Goal: Find specific page/section: Find specific page/section

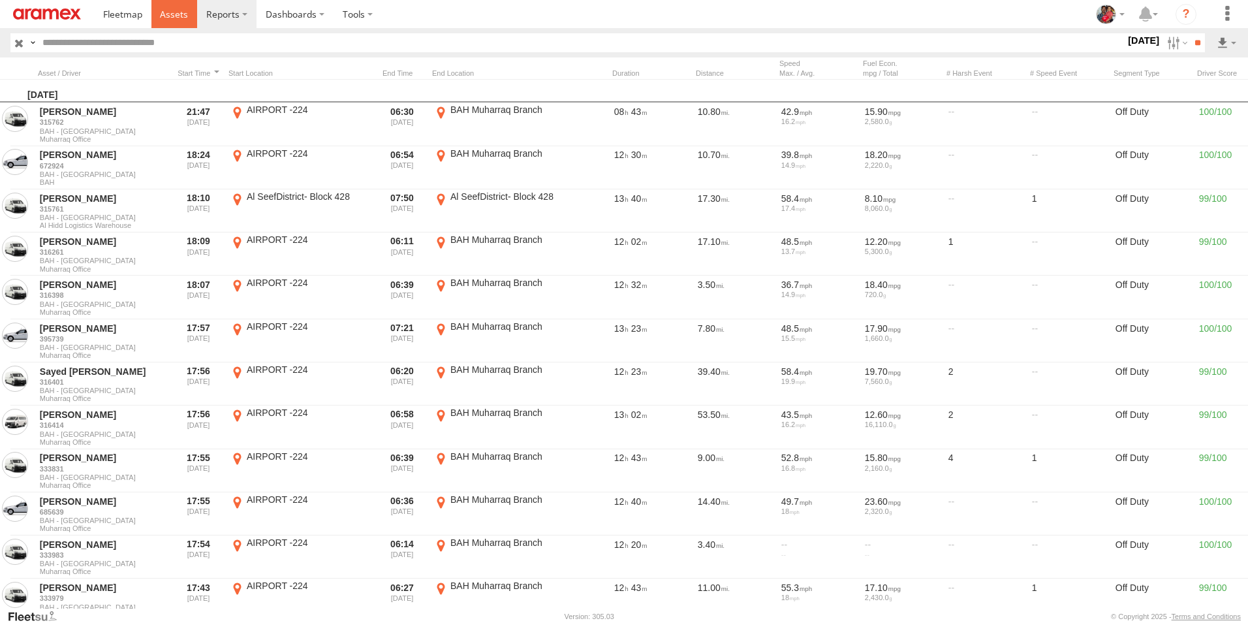
click at [168, 13] on span at bounding box center [174, 14] width 28 height 12
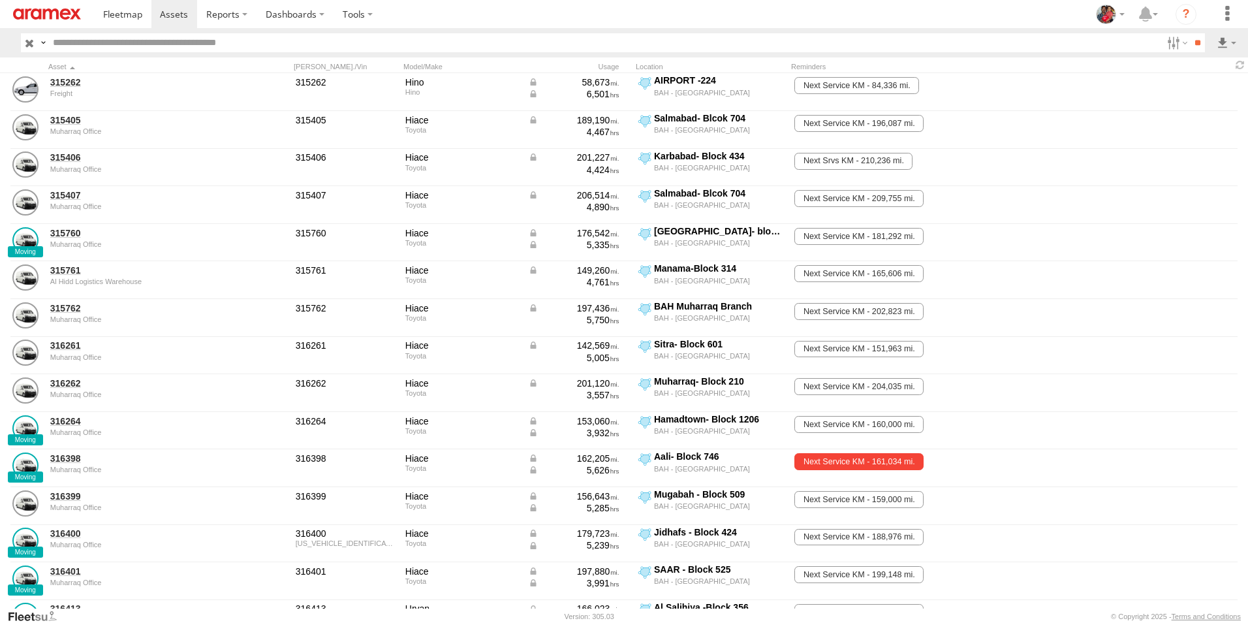
click at [286, 38] on input "text" at bounding box center [605, 42] width 1114 height 19
type input "*****"
click at [1190, 33] on input "**" at bounding box center [1197, 42] width 15 height 19
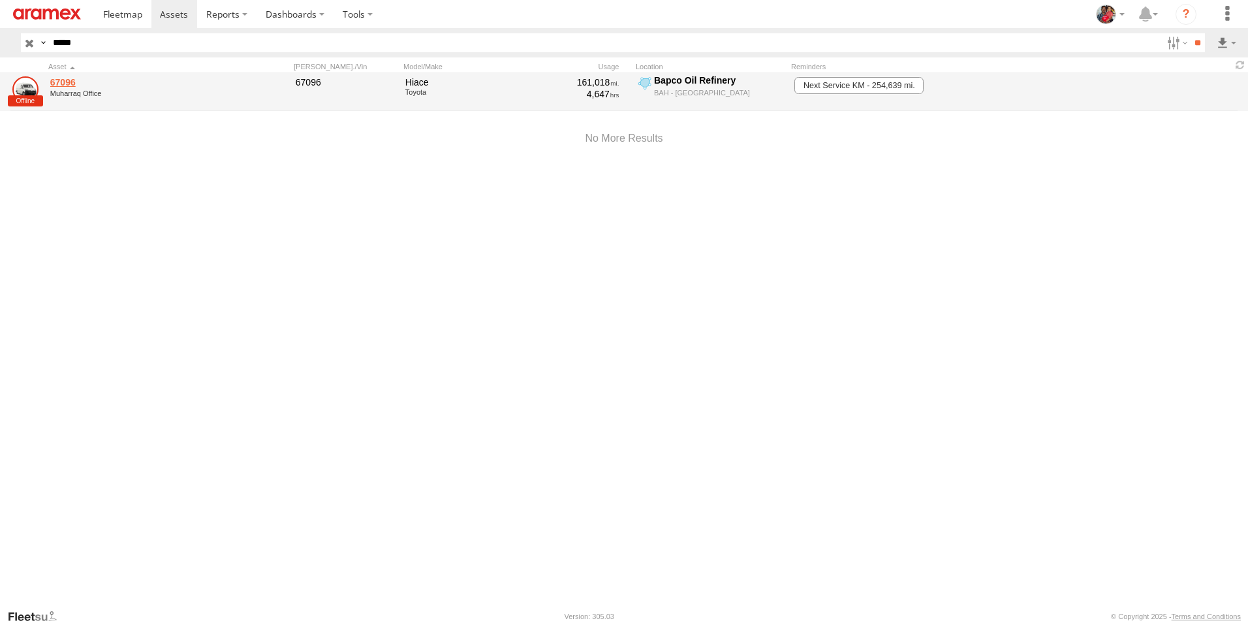
click at [63, 80] on link "67096" at bounding box center [139, 82] width 179 height 12
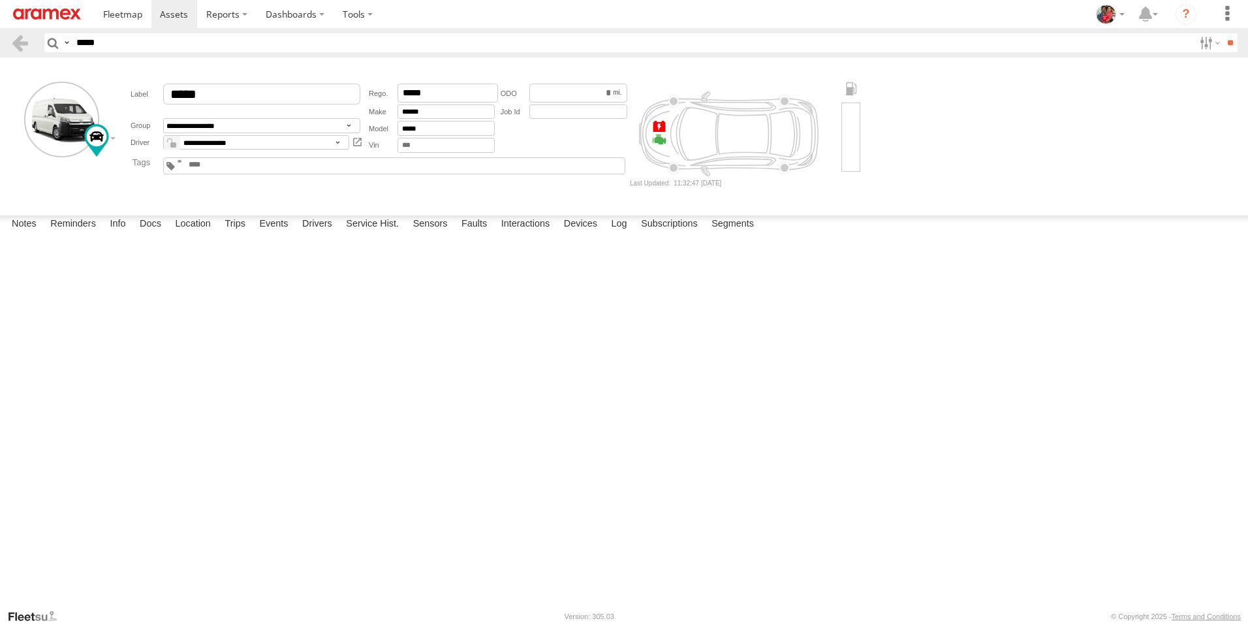
click at [0, 0] on button "Complete" at bounding box center [0, 0] width 0 height 0
click at [188, 234] on label "Location" at bounding box center [192, 224] width 49 height 18
click at [176, 18] on span at bounding box center [174, 14] width 28 height 12
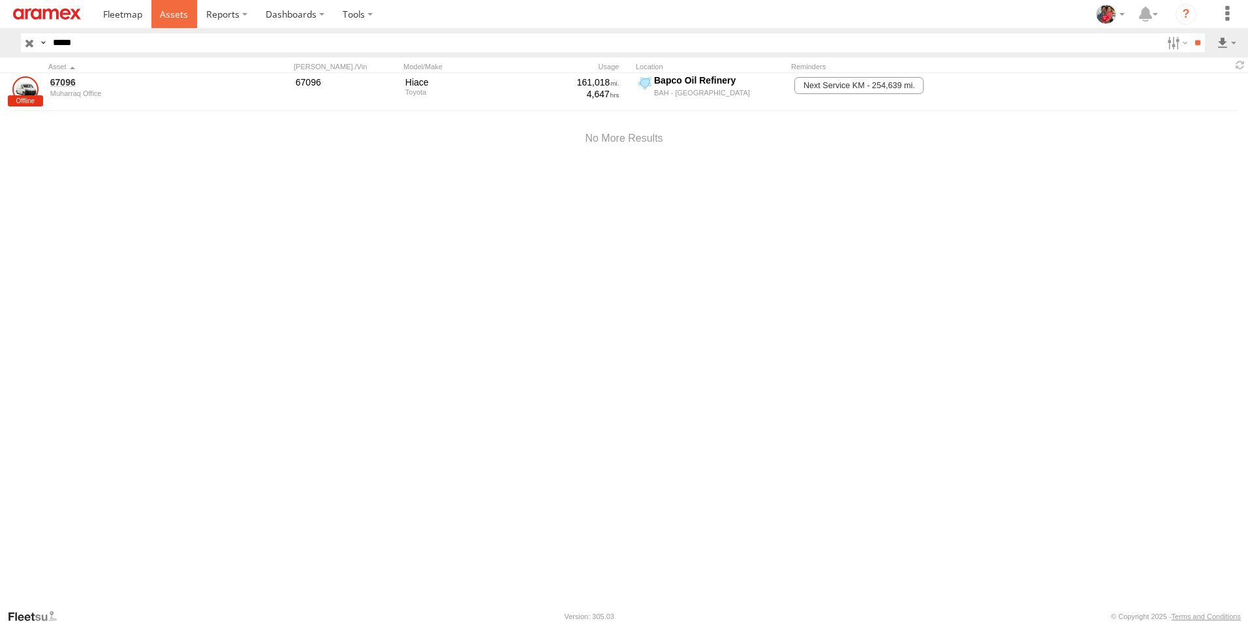
click at [174, 10] on span at bounding box center [174, 14] width 28 height 12
click at [236, 391] on div "67096 Muharraq Office 67096 Hiace Toyota 161,018 4,647 Bapco Oil Refinery BAH -…" at bounding box center [624, 340] width 1248 height 535
click at [170, 15] on span at bounding box center [174, 14] width 28 height 12
click at [172, 13] on span at bounding box center [174, 14] width 28 height 12
click at [174, 15] on span at bounding box center [174, 14] width 28 height 12
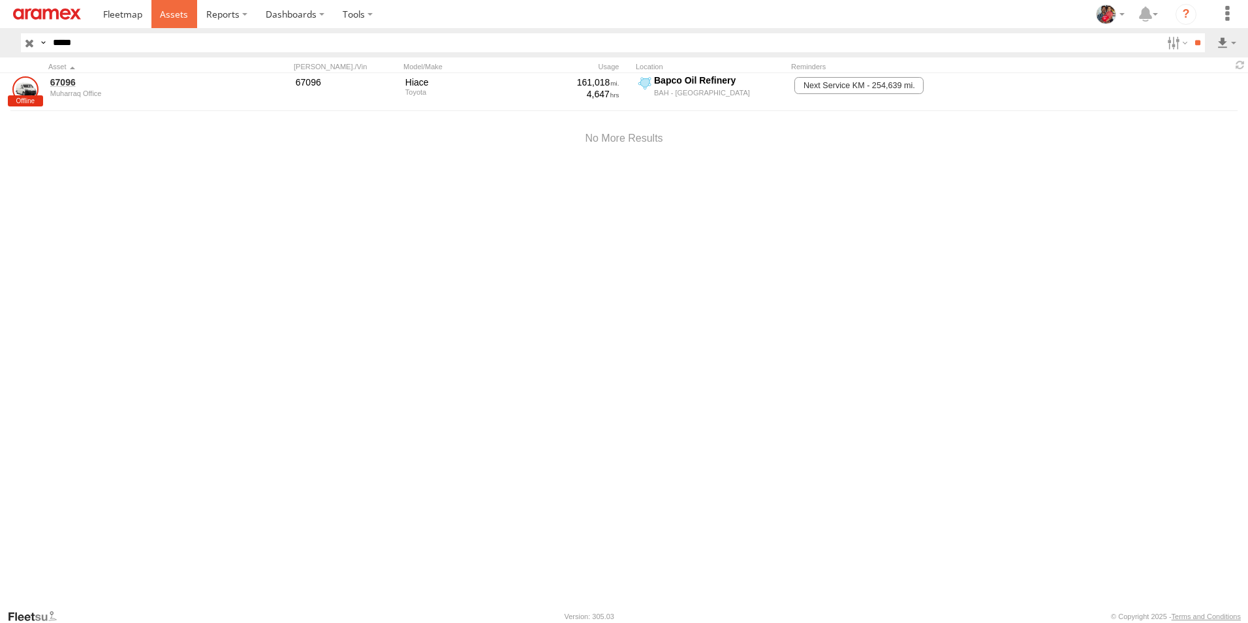
click at [168, 12] on span at bounding box center [174, 14] width 28 height 12
click at [170, 14] on span at bounding box center [174, 14] width 28 height 12
click at [168, 16] on span at bounding box center [174, 14] width 28 height 12
click at [29, 44] on input "button" at bounding box center [29, 42] width 17 height 19
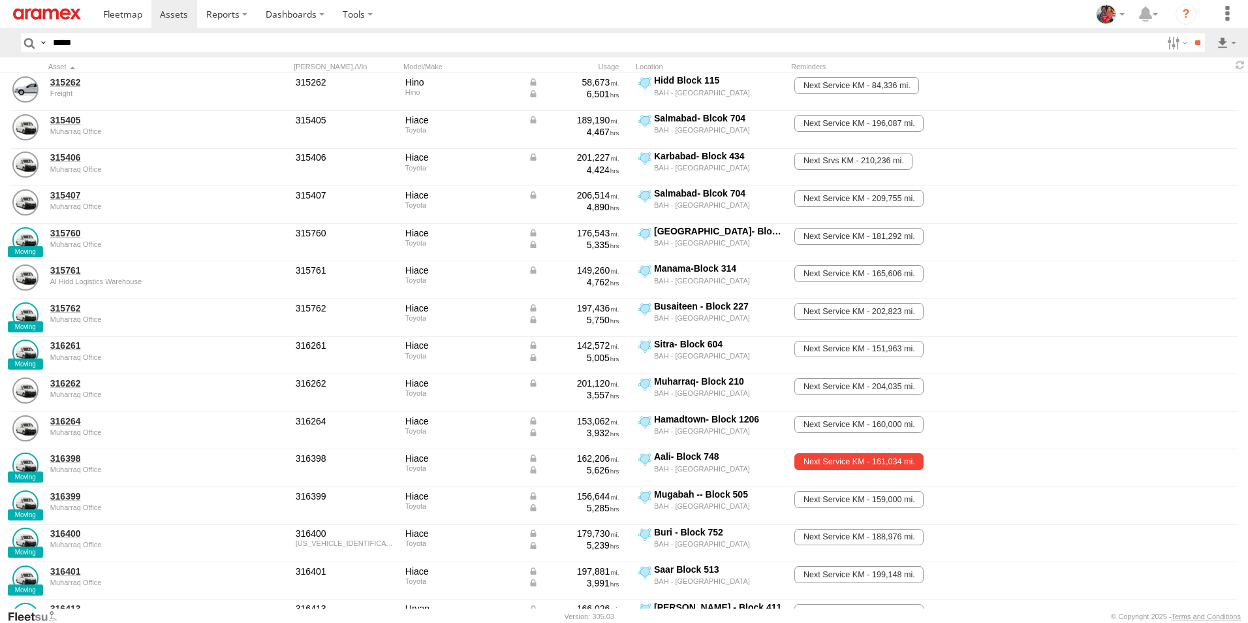
click at [91, 43] on input "*****" at bounding box center [605, 42] width 1114 height 19
type input "*****"
click at [1190, 33] on input "**" at bounding box center [1197, 42] width 15 height 19
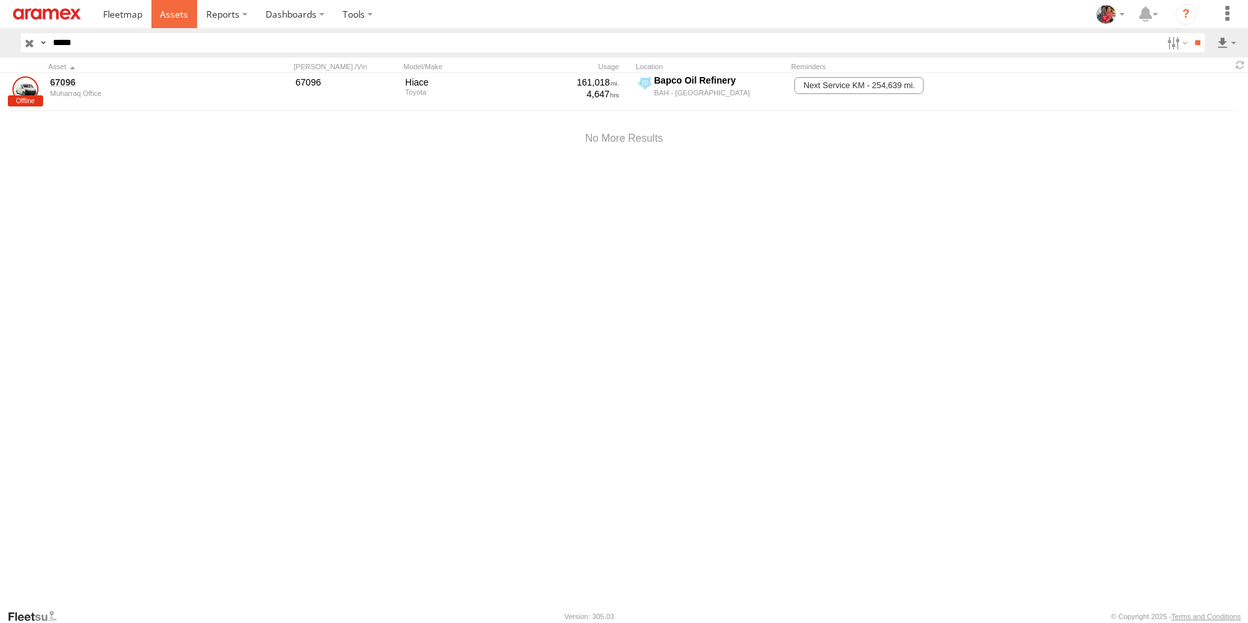
click at [175, 14] on span at bounding box center [174, 14] width 28 height 12
click at [168, 12] on span at bounding box center [174, 14] width 28 height 12
click at [171, 14] on span at bounding box center [174, 14] width 28 height 12
click at [172, 11] on span at bounding box center [174, 14] width 28 height 12
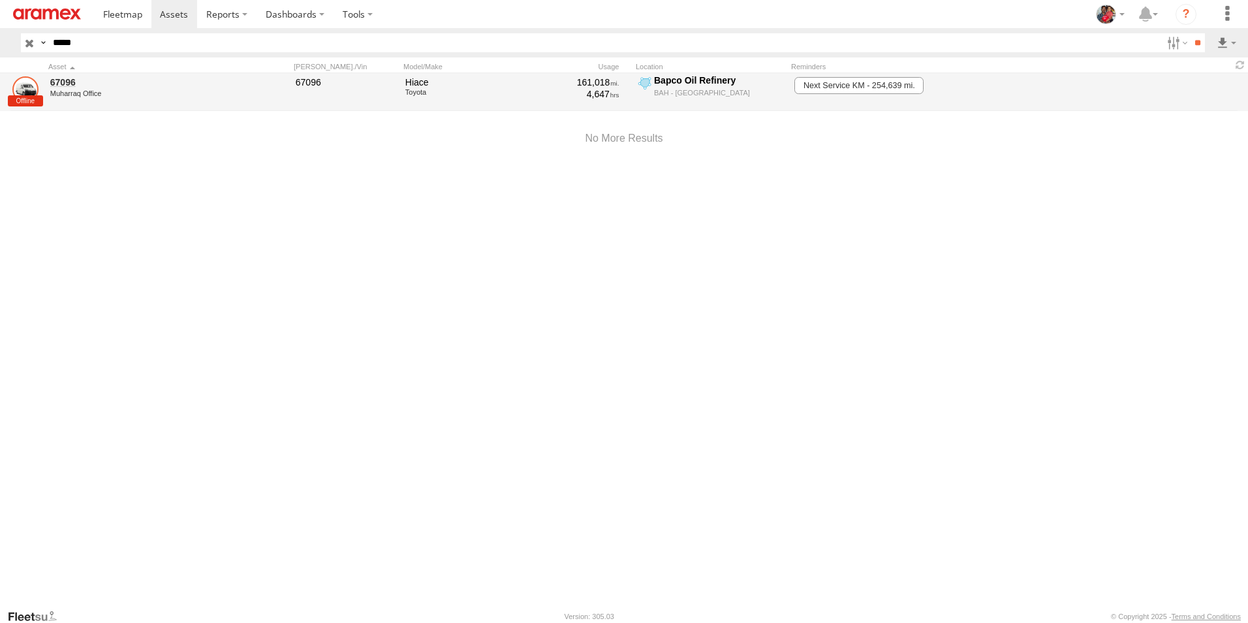
click at [22, 99] on link at bounding box center [25, 89] width 26 height 26
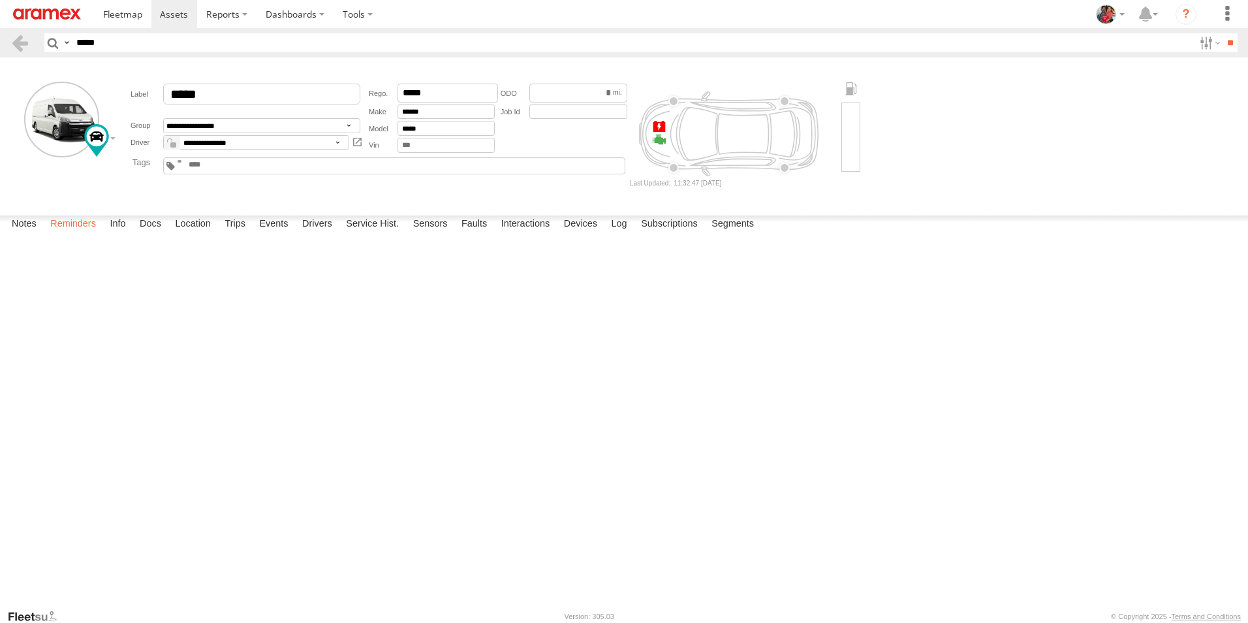
click at [70, 234] on label "Reminders" at bounding box center [73, 224] width 59 height 18
click at [200, 234] on label "Location" at bounding box center [192, 224] width 49 height 18
click at [24, 234] on label "Notes" at bounding box center [24, 224] width 38 height 18
click at [69, 234] on label "Reminders" at bounding box center [73, 224] width 59 height 18
click at [27, 234] on label "Notes" at bounding box center [24, 224] width 38 height 18
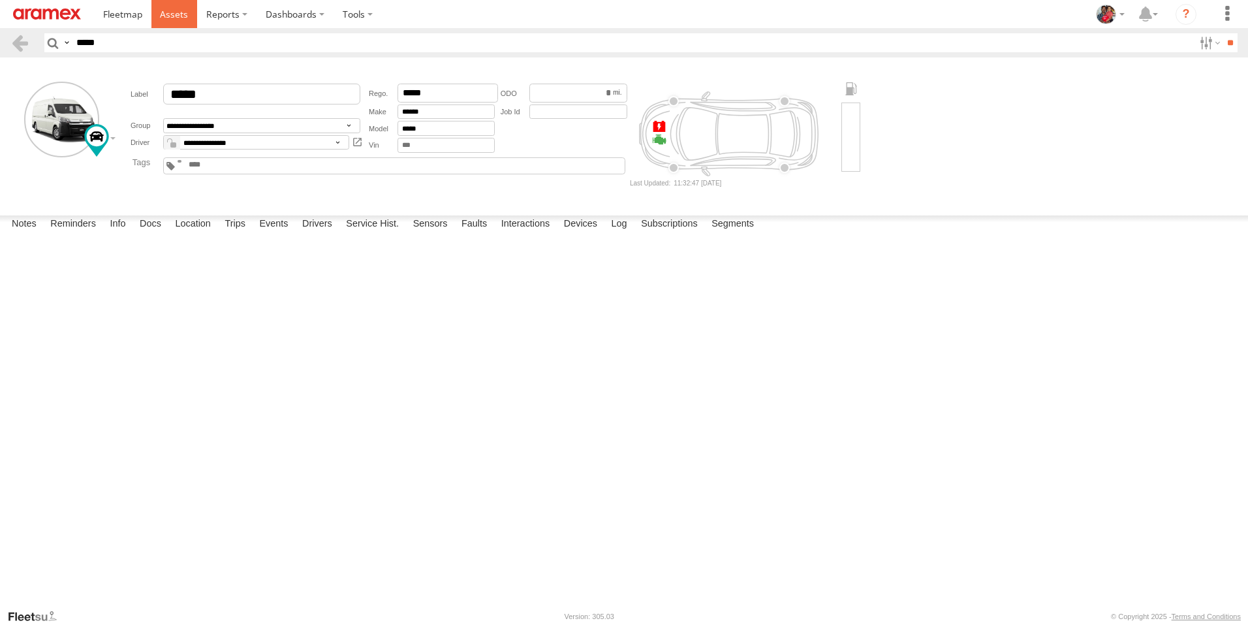
click at [177, 10] on span at bounding box center [174, 14] width 28 height 12
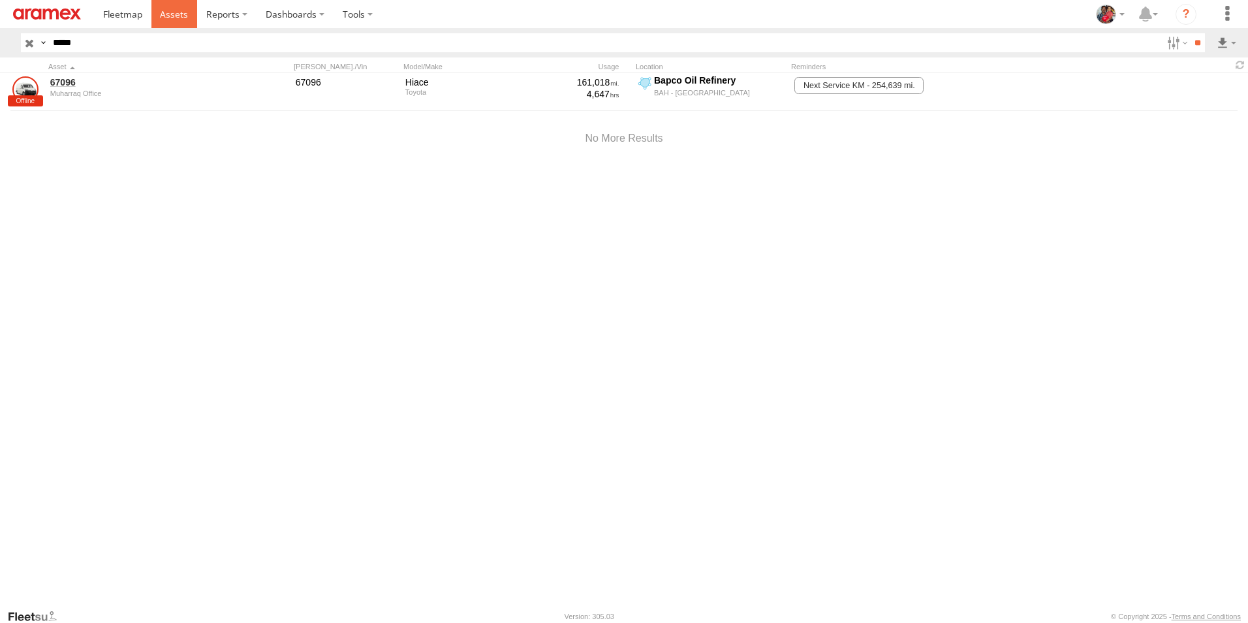
click at [173, 14] on span at bounding box center [174, 14] width 28 height 12
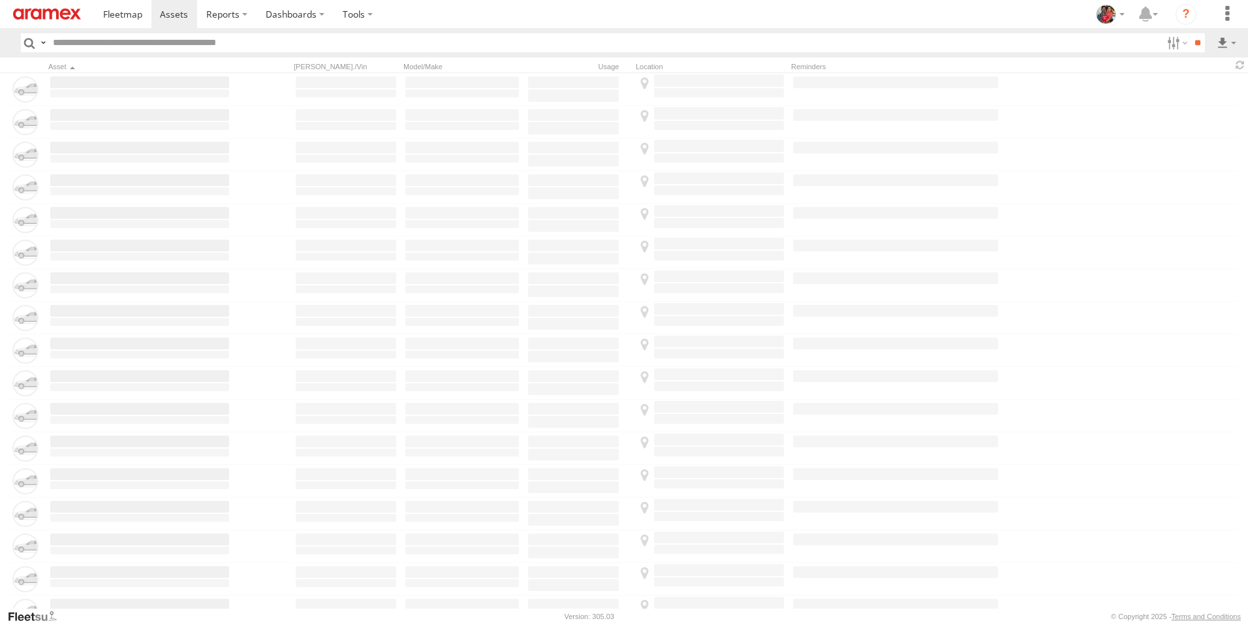
type input "*****"
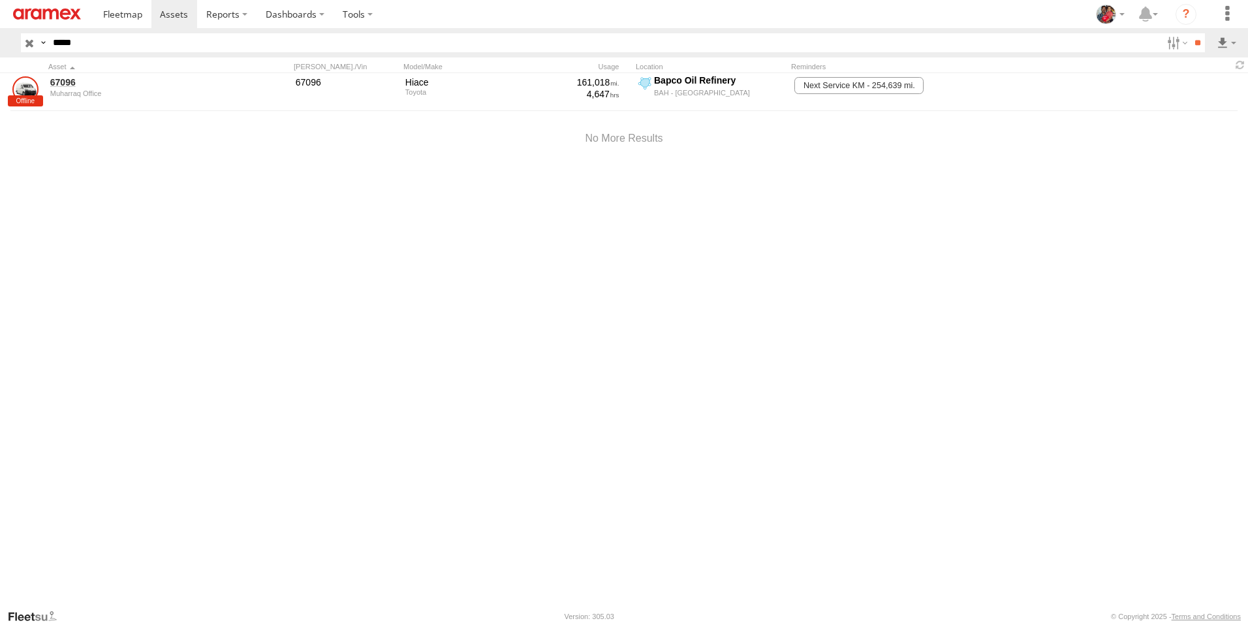
click at [28, 40] on input "button" at bounding box center [29, 42] width 17 height 19
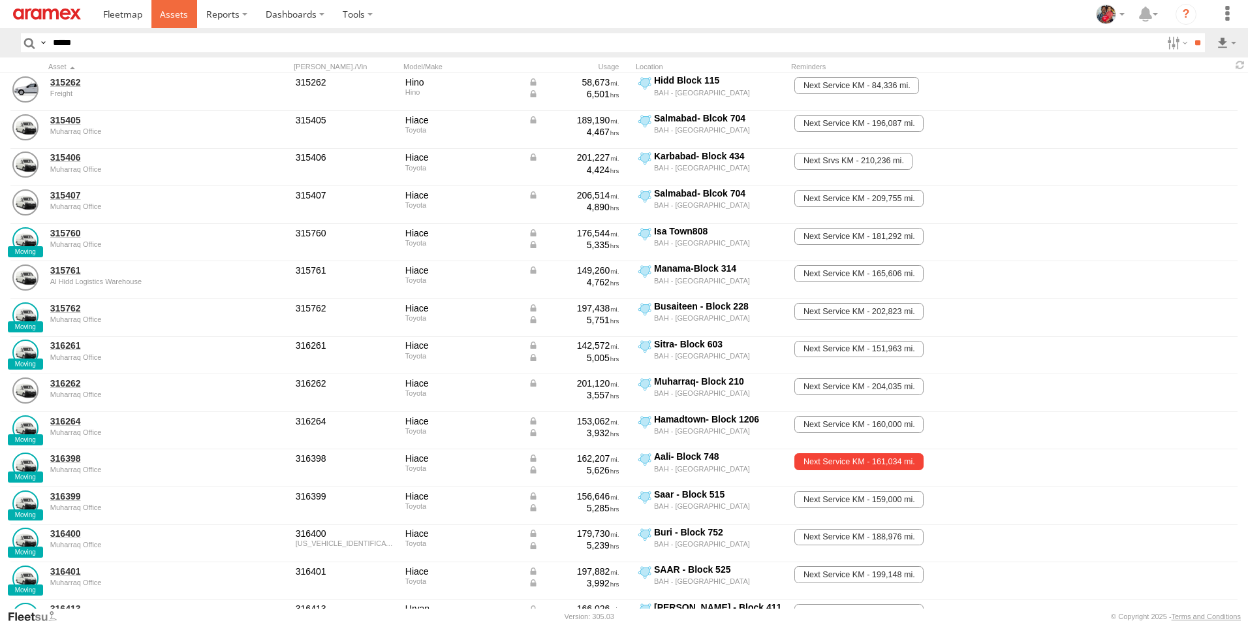
click at [168, 12] on span at bounding box center [174, 14] width 28 height 12
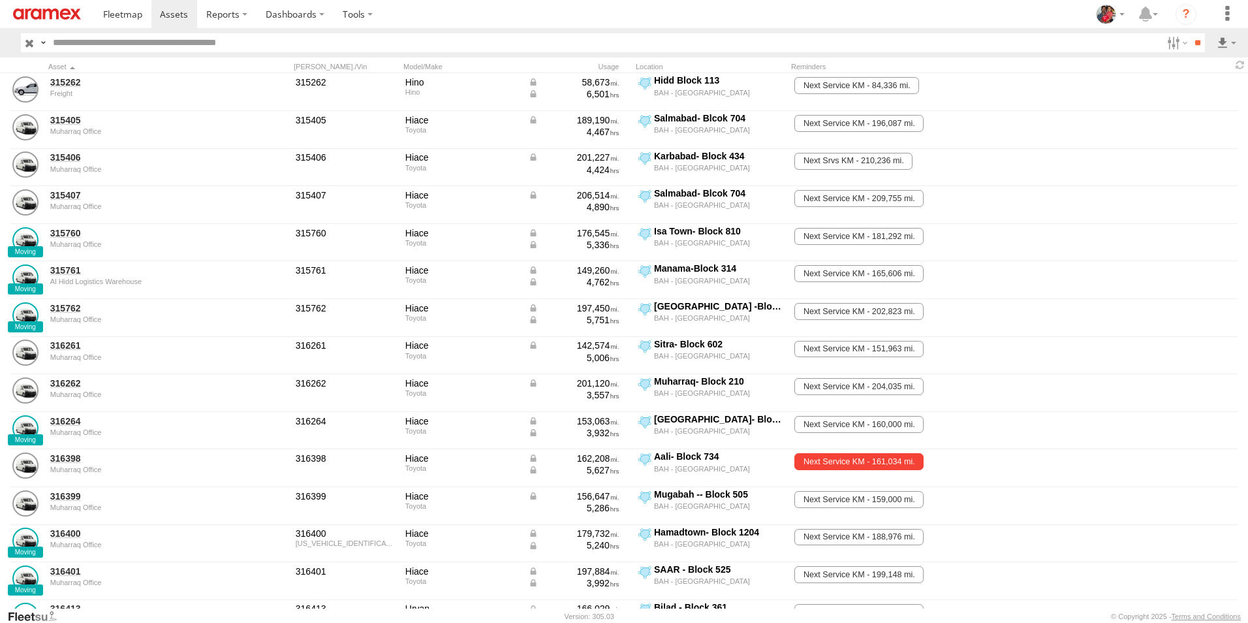
click at [159, 42] on input "text" at bounding box center [605, 42] width 1114 height 19
type input "*****"
click at [1190, 33] on input "**" at bounding box center [1197, 42] width 15 height 19
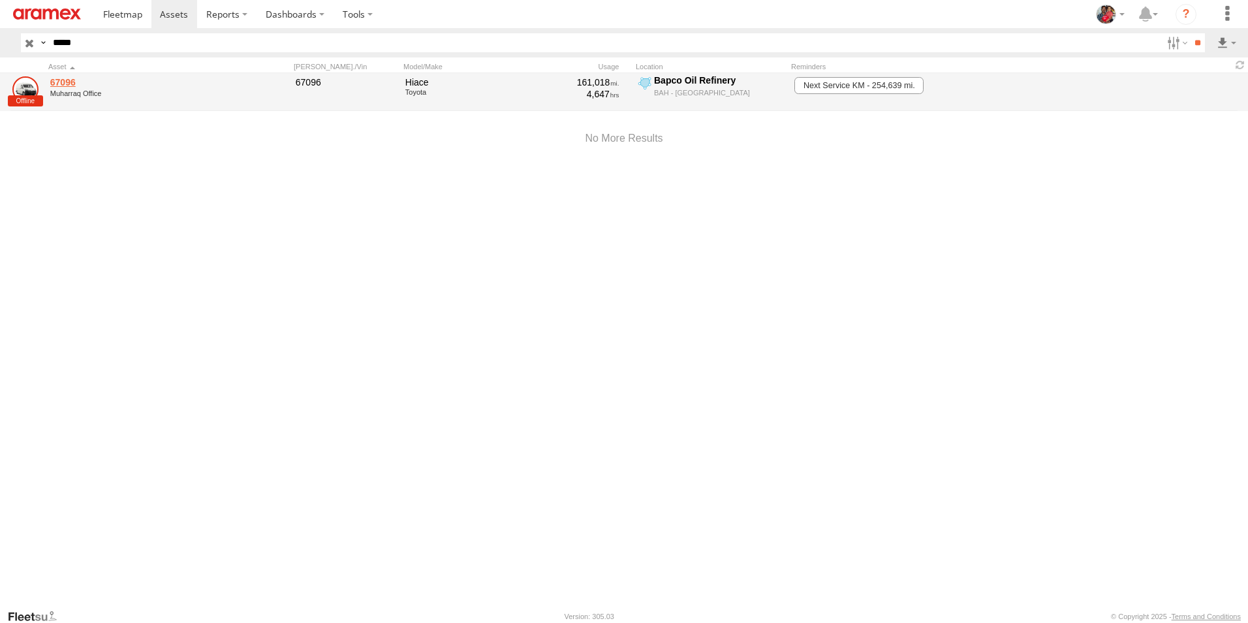
click at [61, 82] on link "67096" at bounding box center [139, 82] width 179 height 12
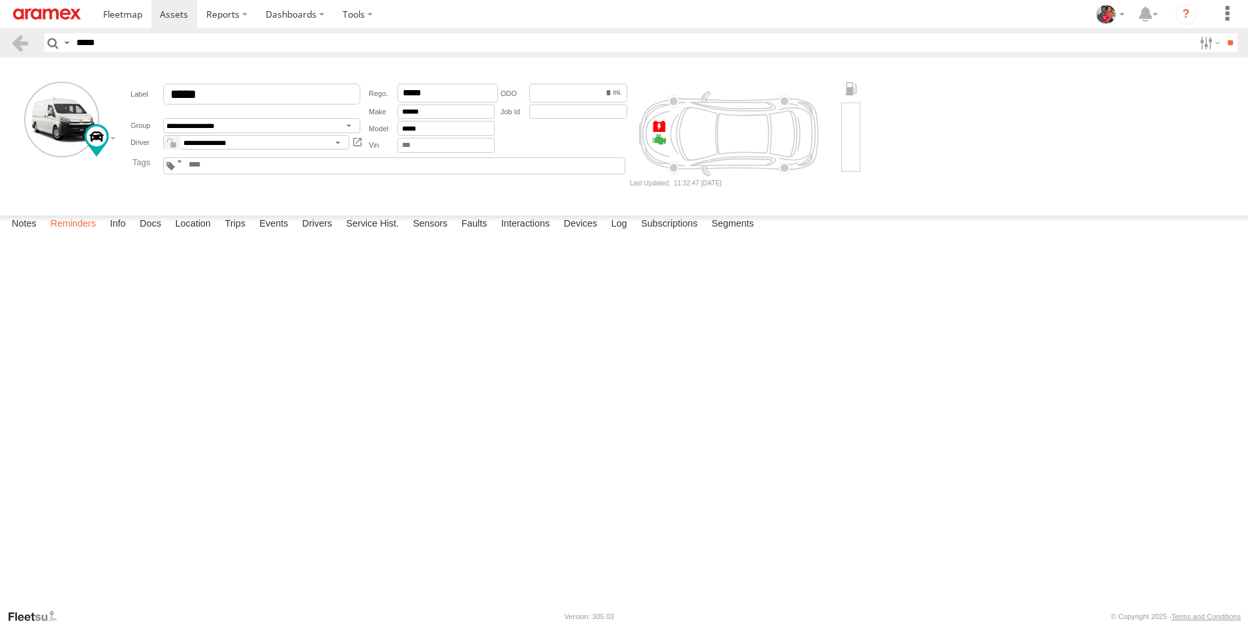
click at [71, 234] on label "Reminders" at bounding box center [73, 224] width 59 height 18
click at [121, 234] on label "Info" at bounding box center [117, 224] width 29 height 18
click at [150, 234] on label "Docs" at bounding box center [150, 224] width 35 height 18
click at [189, 234] on label "Location" at bounding box center [192, 224] width 49 height 18
click at [245, 234] on label "Trips" at bounding box center [235, 224] width 34 height 18
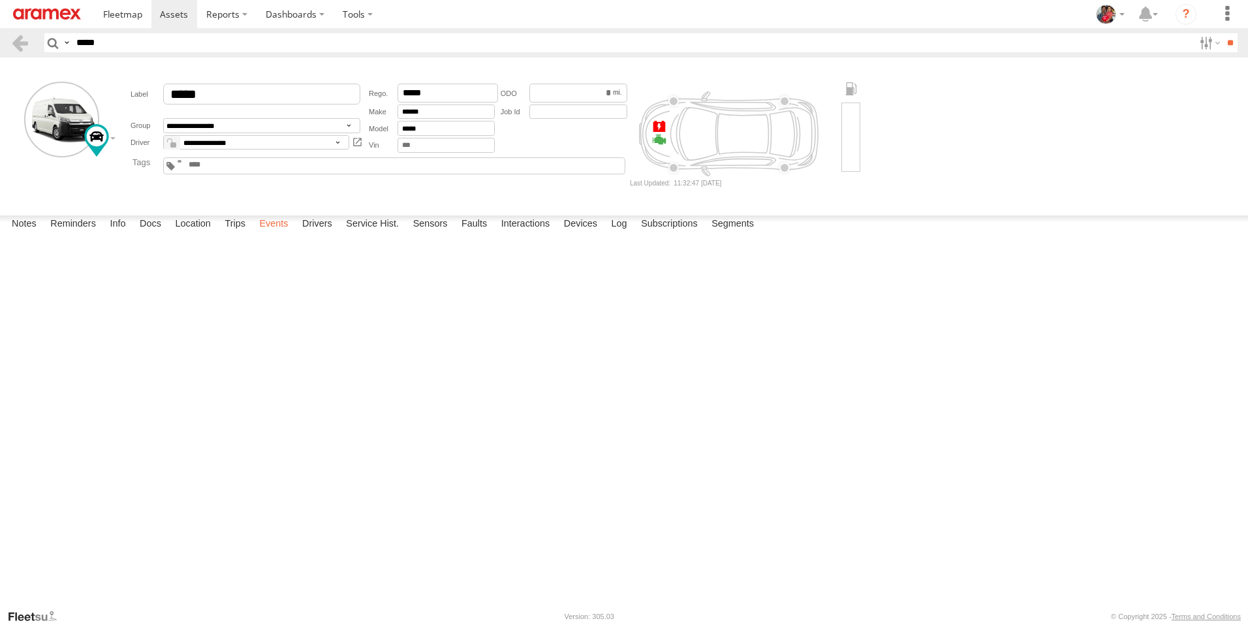
click at [269, 234] on label "Events" at bounding box center [274, 224] width 42 height 18
click at [315, 234] on label "Drivers" at bounding box center [317, 224] width 43 height 18
click at [364, 234] on label "Service Hist." at bounding box center [372, 224] width 66 height 18
click at [435, 234] on label "Sensors" at bounding box center [431, 224] width 48 height 18
click at [488, 234] on label "Faults" at bounding box center [474, 224] width 38 height 18
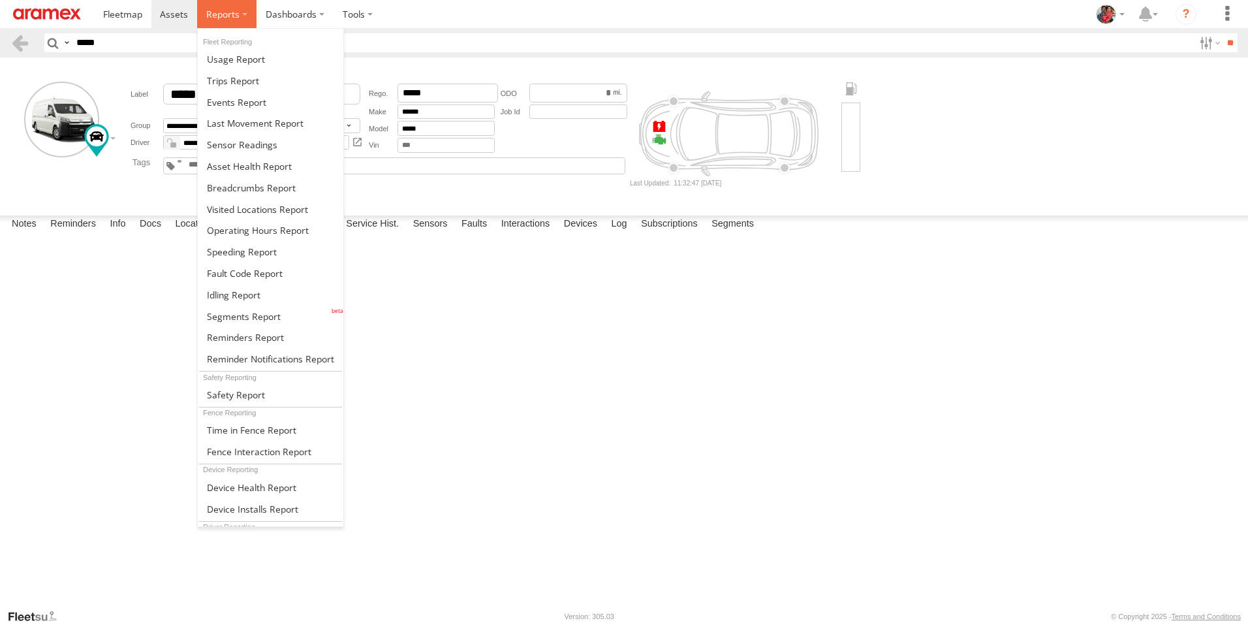
click at [239, 14] on label at bounding box center [226, 14] width 59 height 28
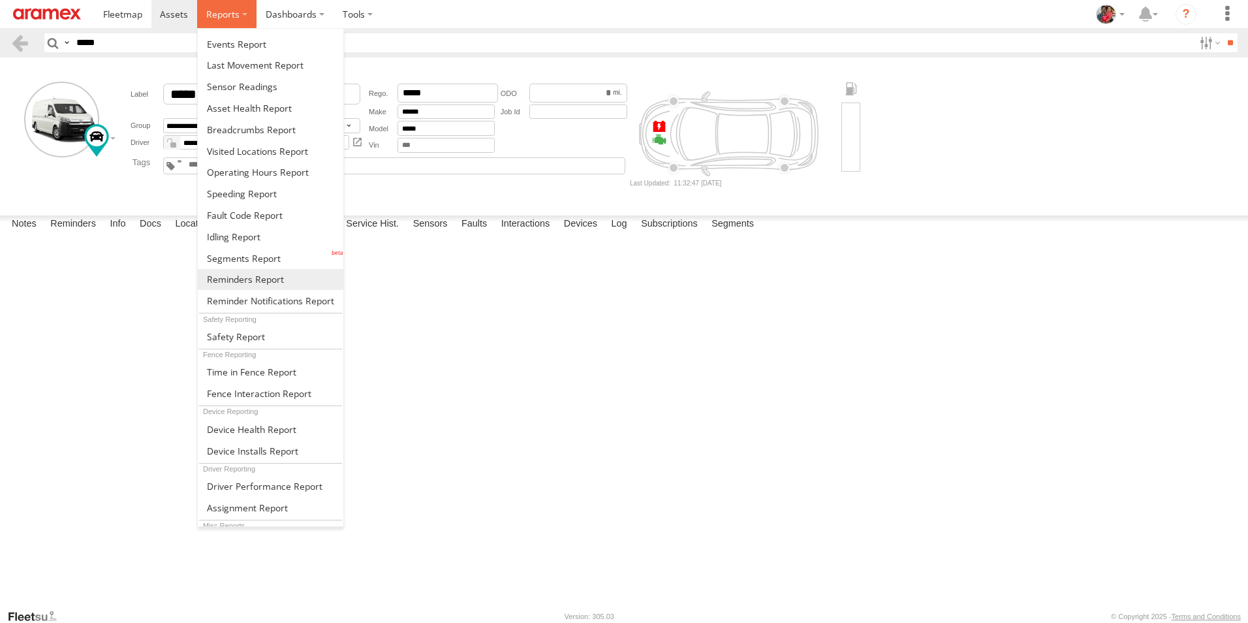
scroll to position [85, 0]
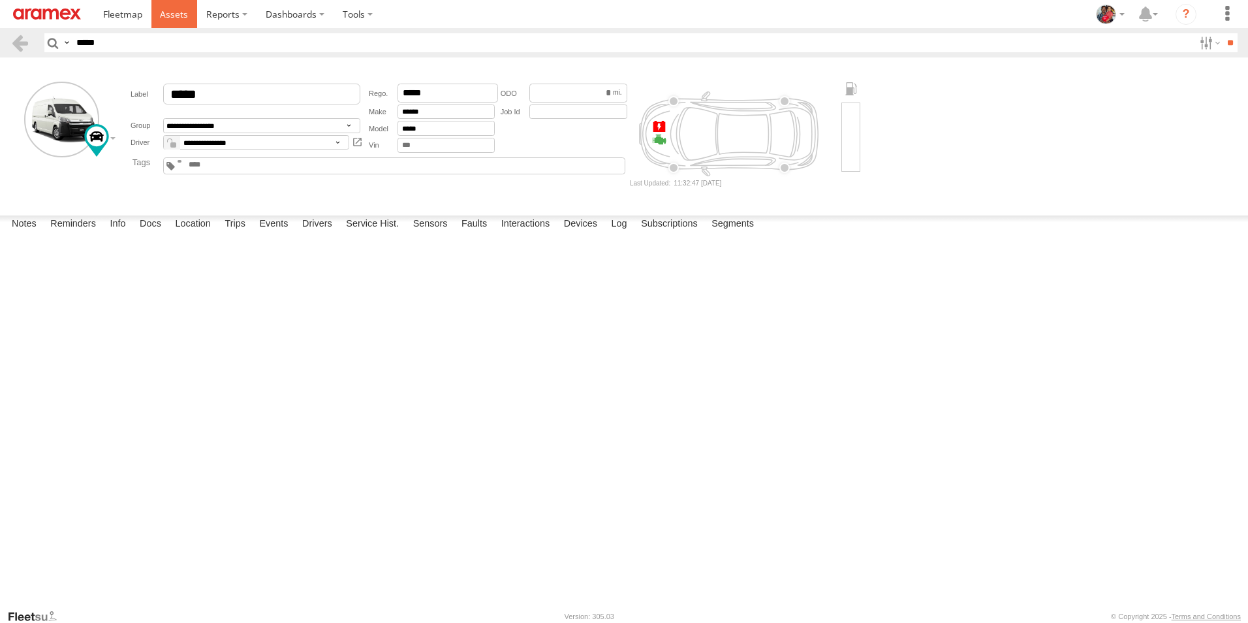
click at [167, 12] on span at bounding box center [174, 14] width 28 height 12
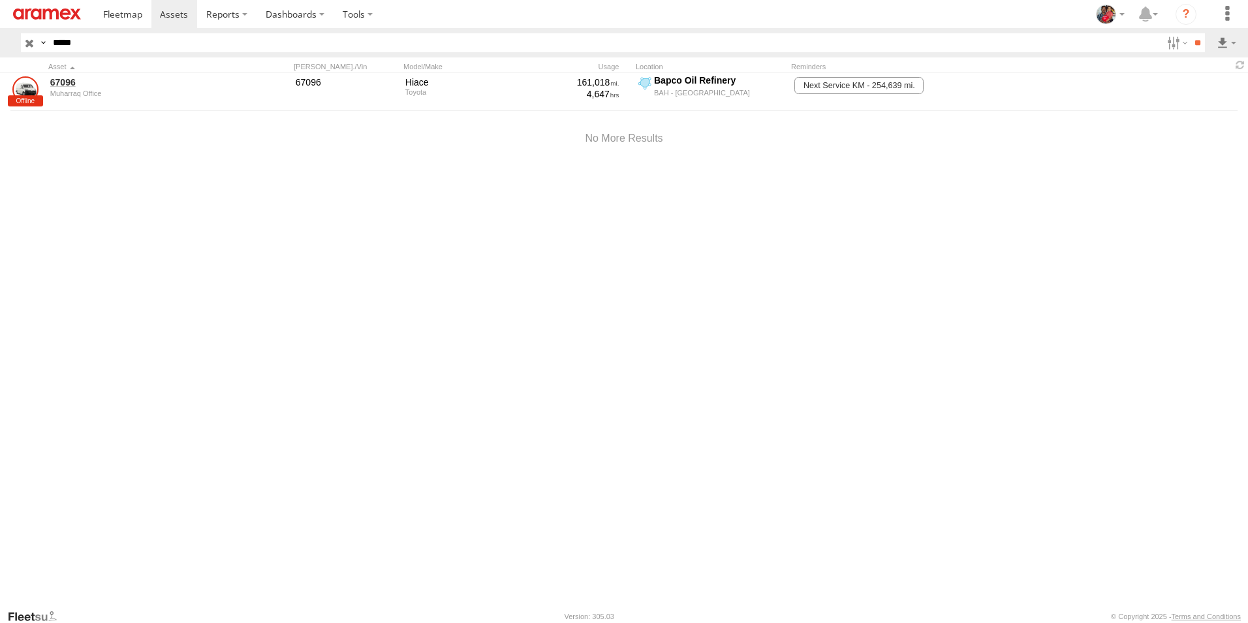
click at [28, 42] on input "button" at bounding box center [29, 42] width 17 height 19
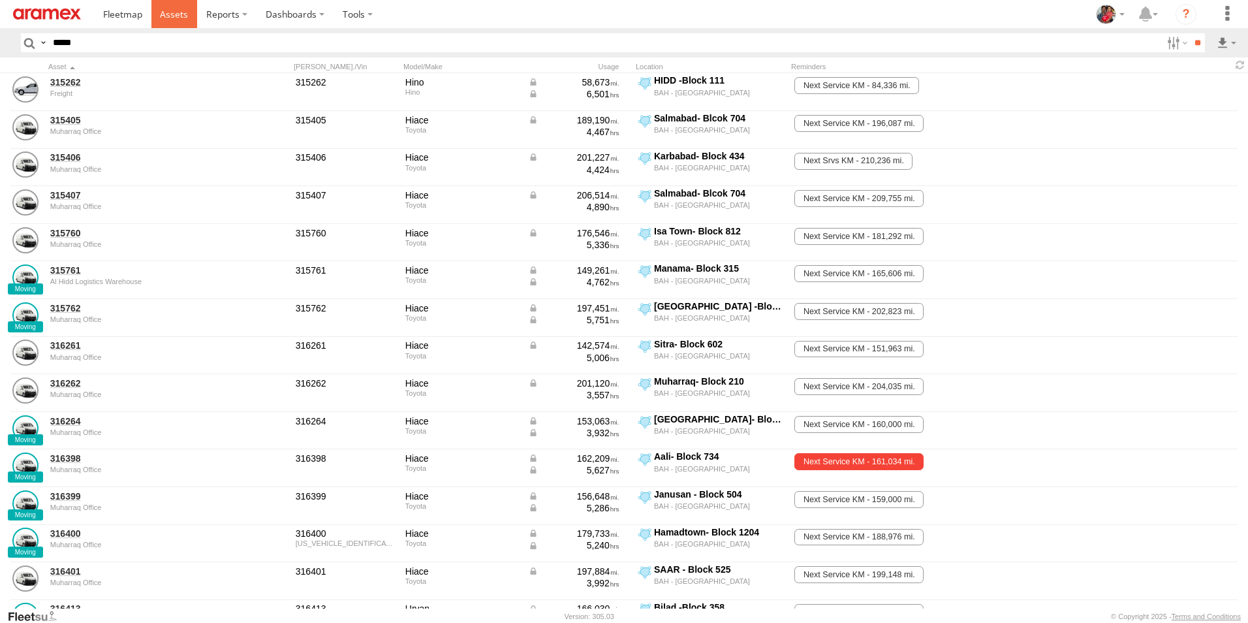
click at [172, 12] on span at bounding box center [174, 14] width 28 height 12
